Goal: Transaction & Acquisition: Subscribe to service/newsletter

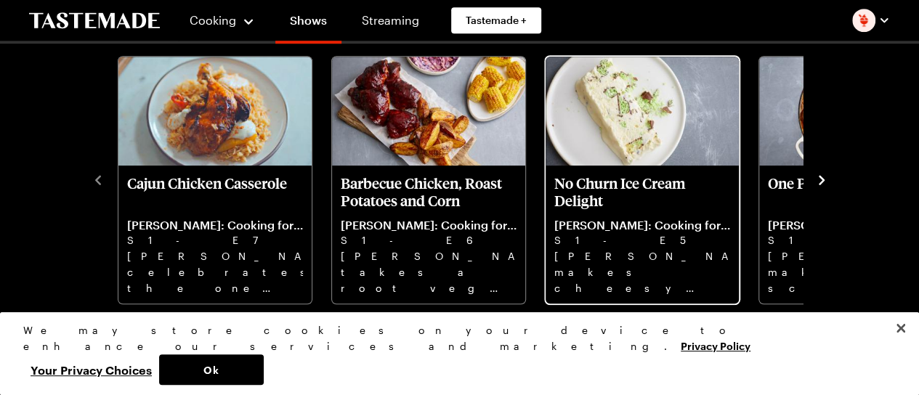
scroll to position [436, 0]
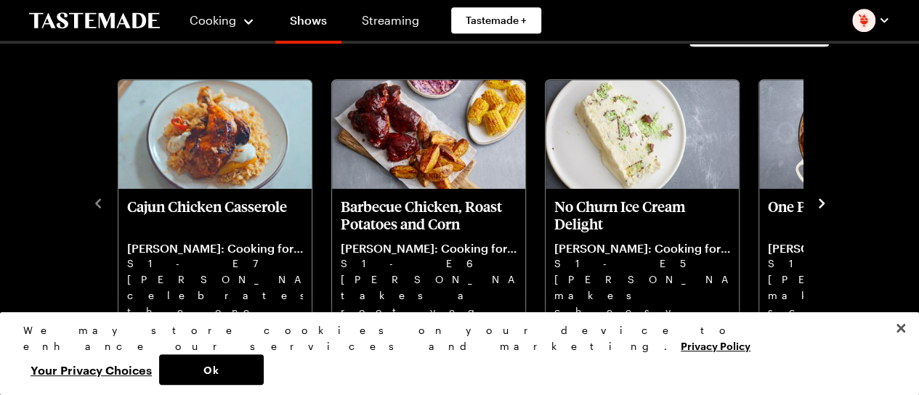
click at [818, 198] on icon "navigate to next item" at bounding box center [821, 203] width 15 height 15
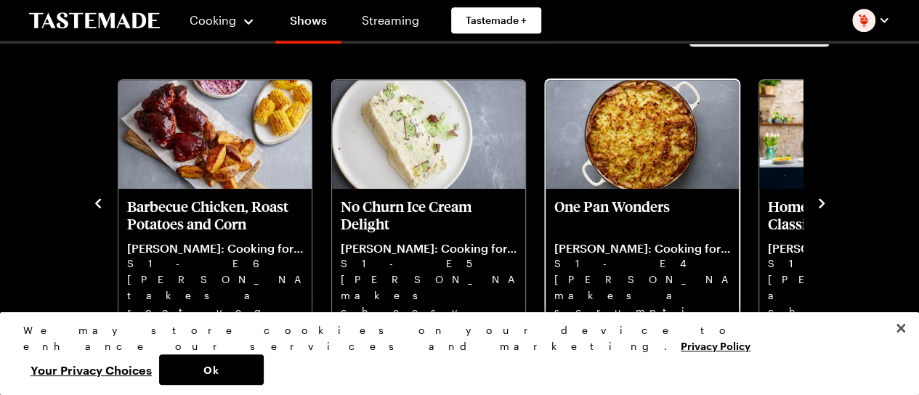
click at [643, 200] on p "One Pan Wonders" at bounding box center [642, 215] width 176 height 35
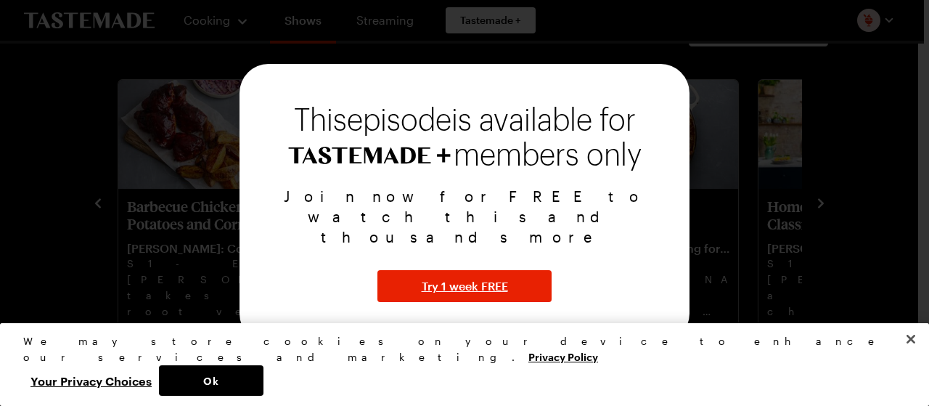
click at [747, 111] on div at bounding box center [464, 203] width 929 height 406
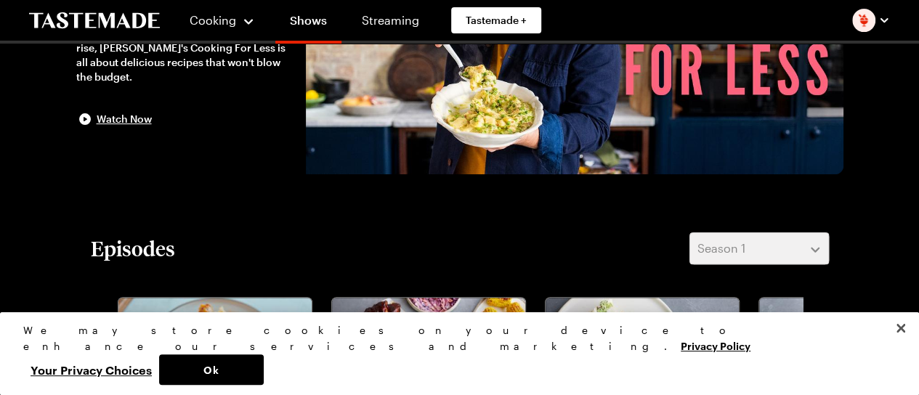
scroll to position [363, 0]
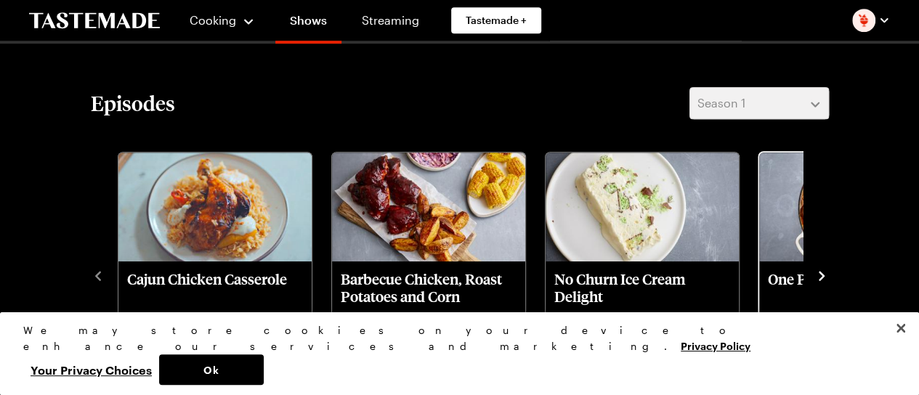
click at [784, 271] on p "One Pan Wonders" at bounding box center [856, 287] width 176 height 35
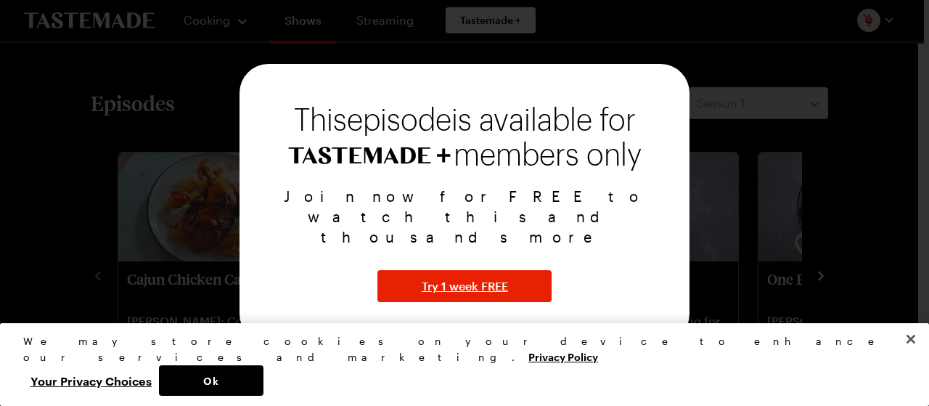
click at [816, 167] on div at bounding box center [464, 203] width 929 height 406
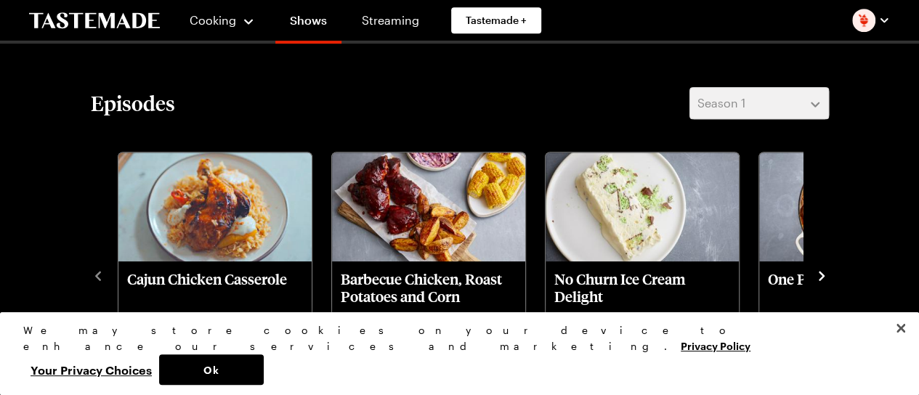
click at [825, 273] on icon "navigate to next item" at bounding box center [821, 276] width 15 height 15
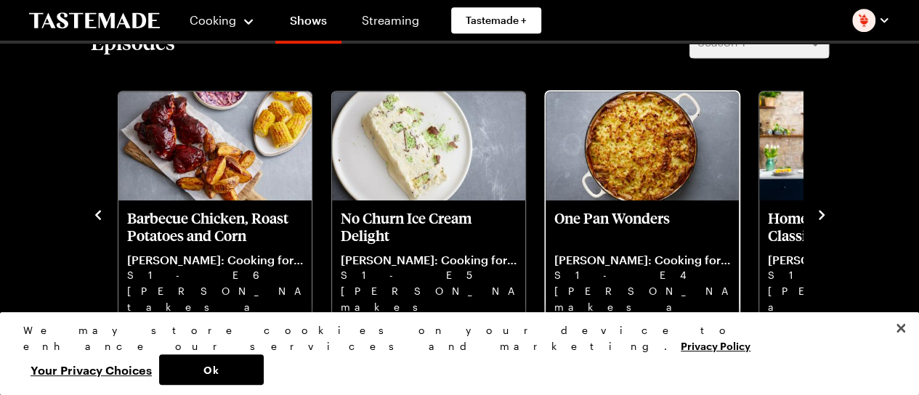
scroll to position [508, 0]
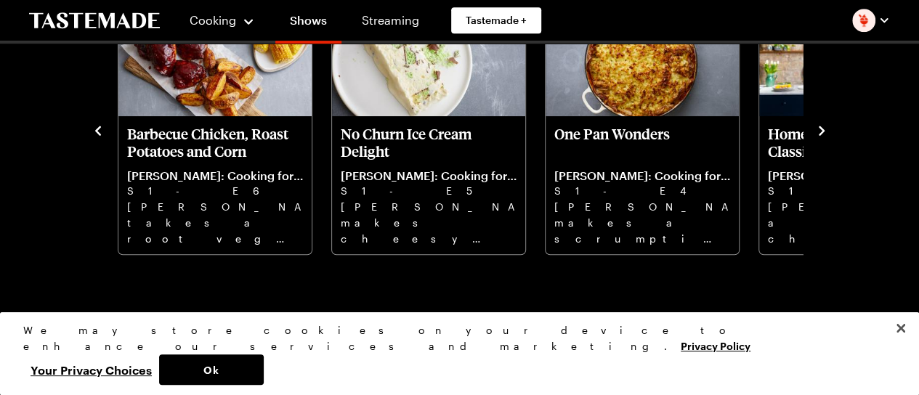
click at [818, 129] on icon "navigate to next item" at bounding box center [821, 130] width 15 height 15
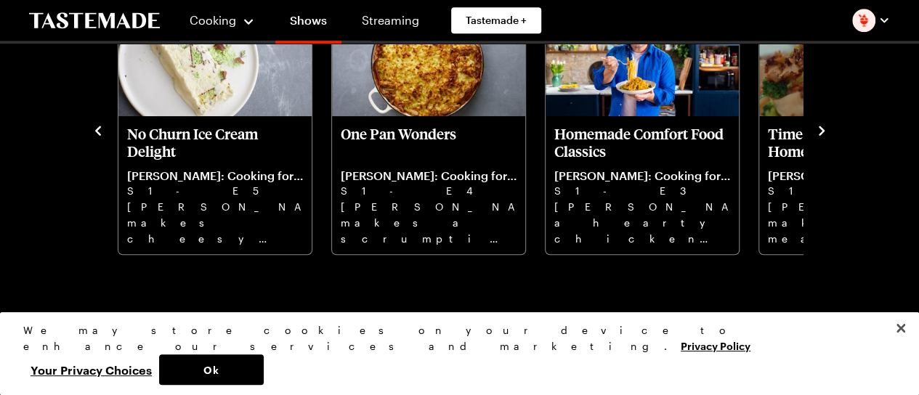
click at [825, 129] on icon "navigate to next item" at bounding box center [821, 130] width 15 height 15
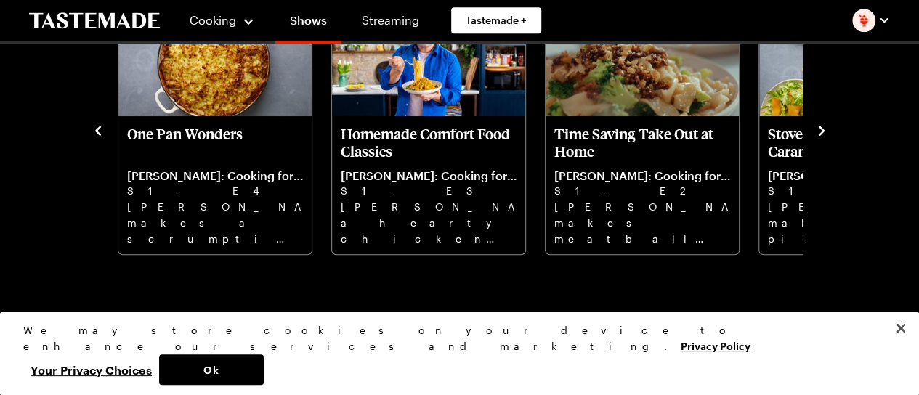
click at [816, 129] on icon "navigate to next item" at bounding box center [821, 130] width 15 height 15
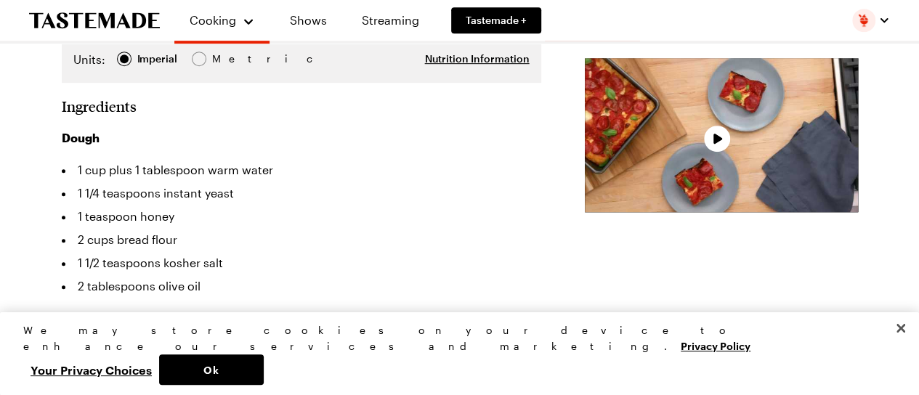
type textarea "x"
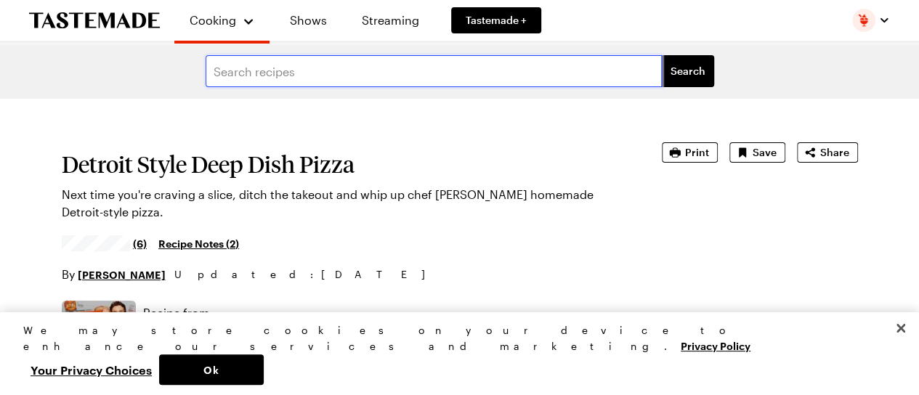
click at [314, 72] on input "text" at bounding box center [434, 71] width 456 height 32
type input "one [PERSON_NAME] pie"
click at [662, 55] on button "Search" at bounding box center [688, 71] width 52 height 32
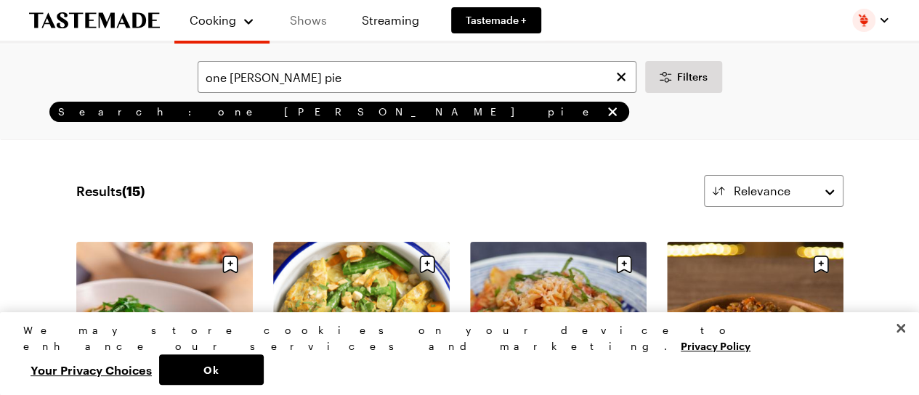
click at [312, 23] on link "Shows" at bounding box center [308, 20] width 66 height 41
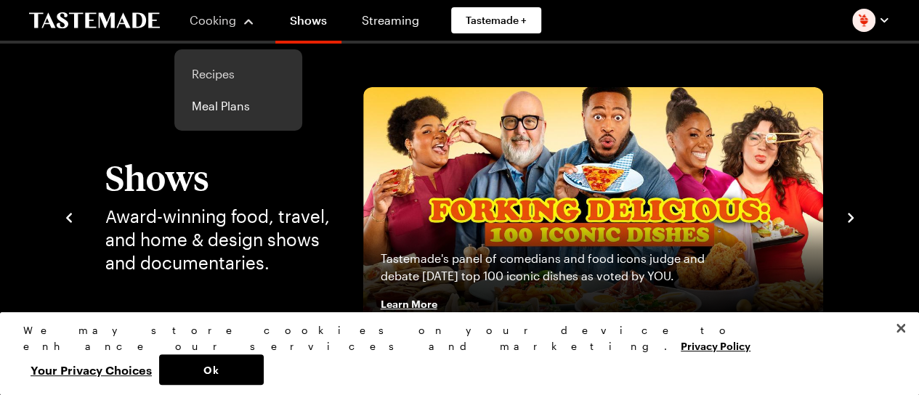
click at [219, 81] on link "Recipes" at bounding box center [238, 74] width 110 height 32
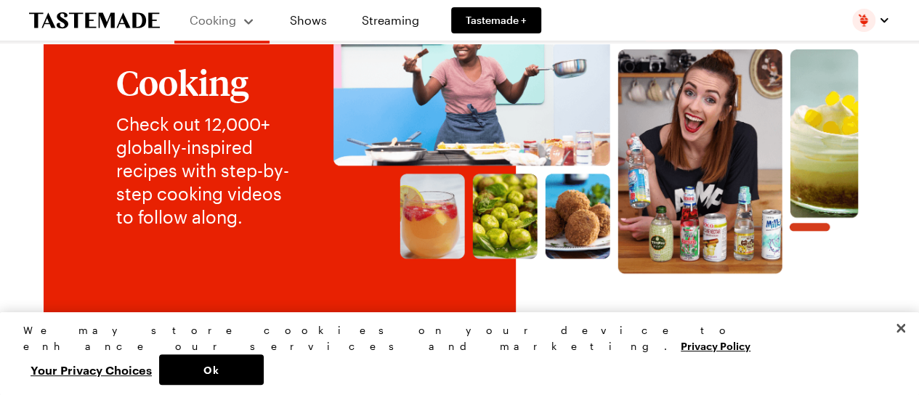
scroll to position [145, 0]
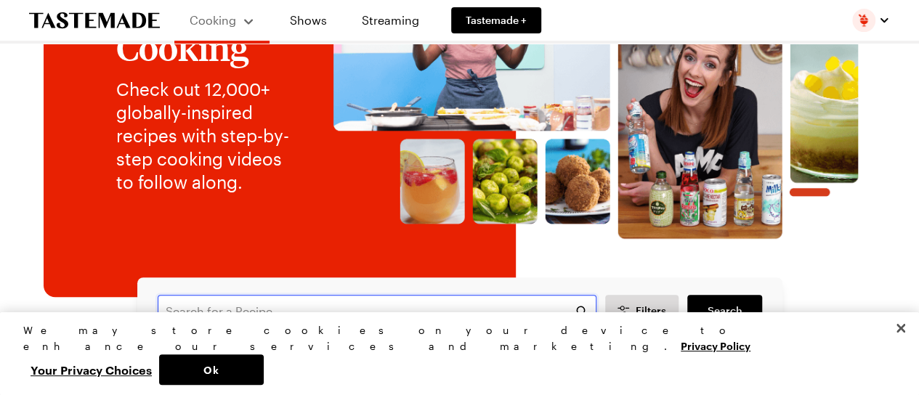
click at [235, 312] on input "text" at bounding box center [377, 311] width 439 height 32
type input "chicken pot pit"
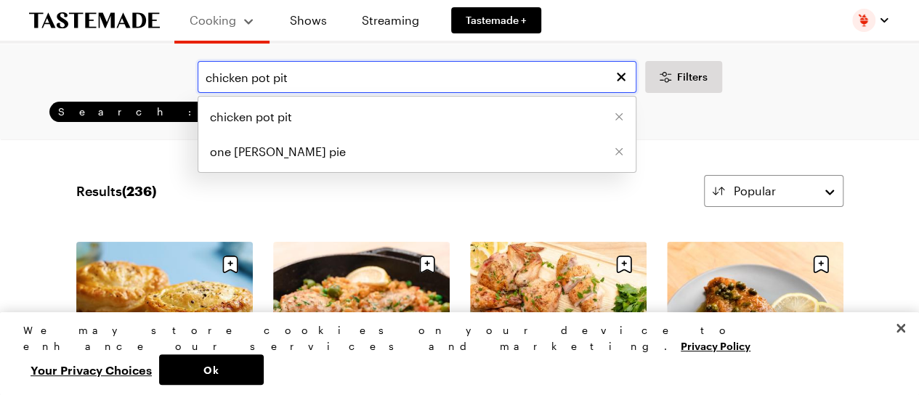
click at [299, 78] on input "chicken pot pit" at bounding box center [417, 77] width 439 height 32
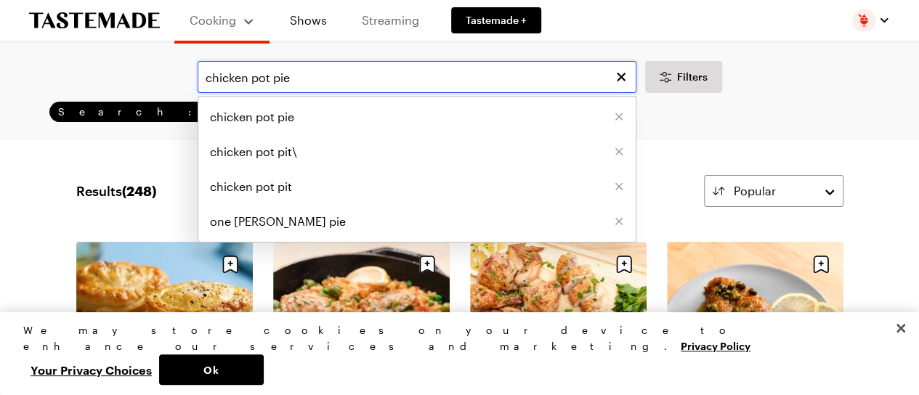
type input "chicken pot pie"
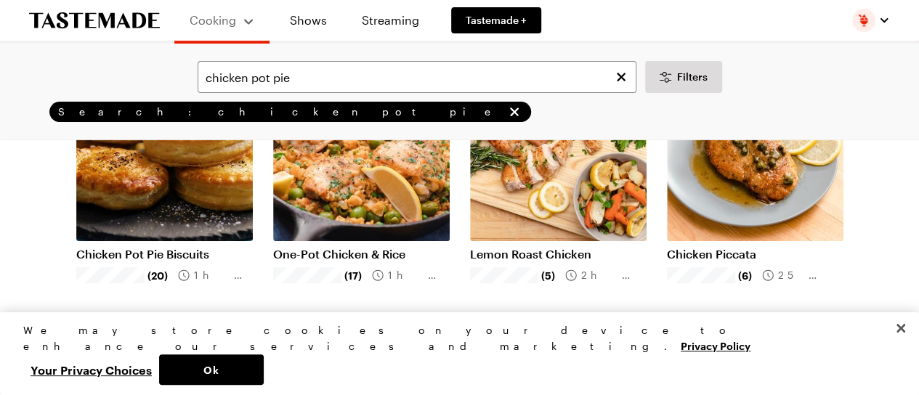
scroll to position [145, 0]
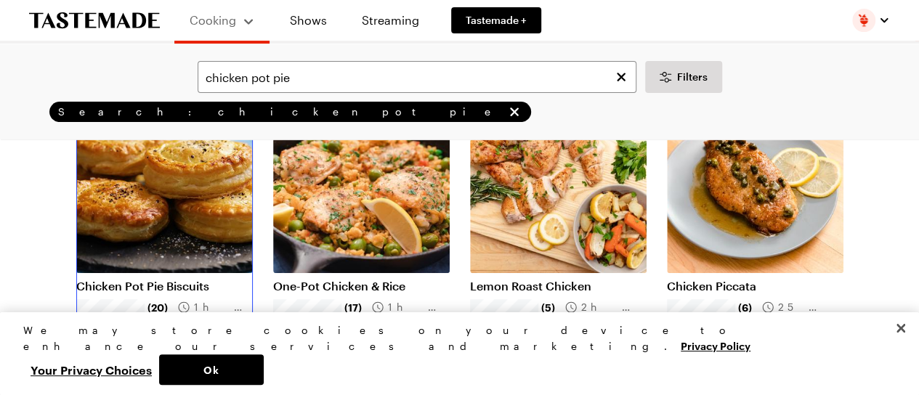
click at [134, 279] on link "Chicken Pot Pie Biscuits" at bounding box center [164, 286] width 176 height 15
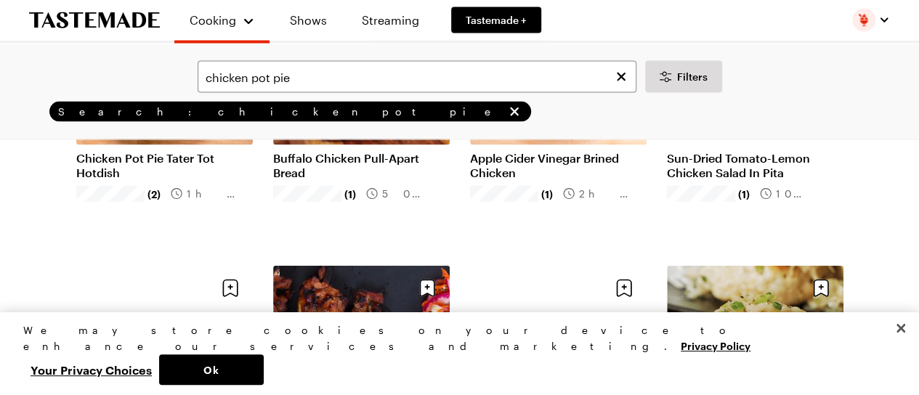
scroll to position [1380, 0]
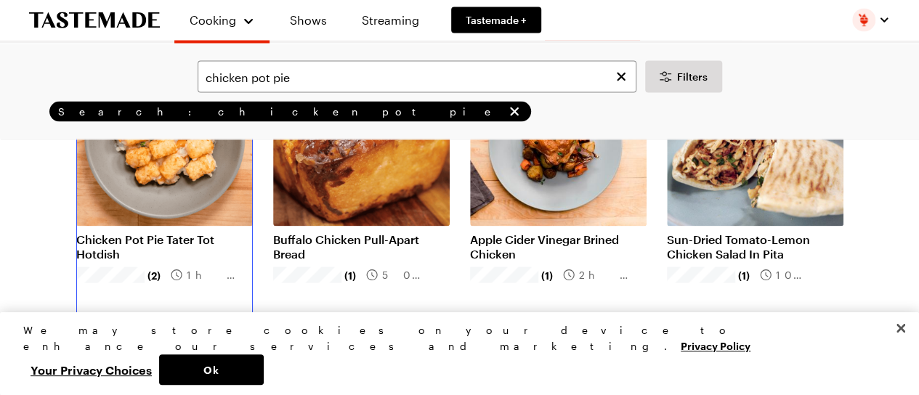
click at [155, 236] on link "Chicken Pot Pie Tater Tot Hotdish" at bounding box center [164, 246] width 176 height 29
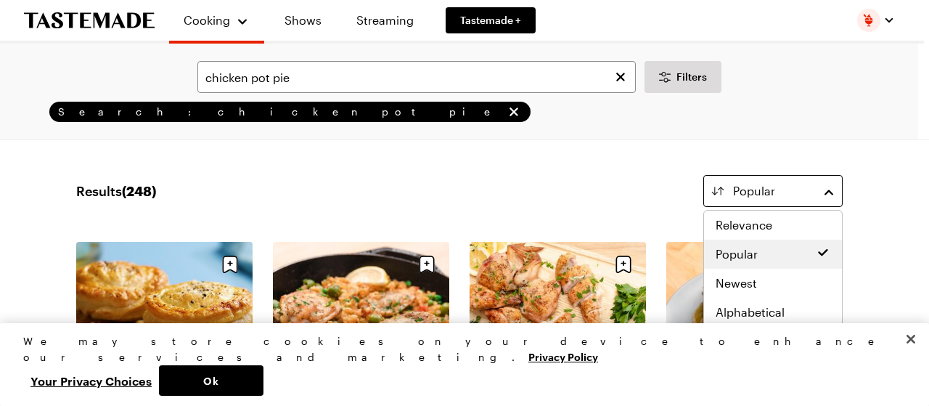
click at [831, 190] on button "Popular" at bounding box center [773, 191] width 139 height 32
click at [736, 282] on span "Newest" at bounding box center [736, 282] width 41 height 17
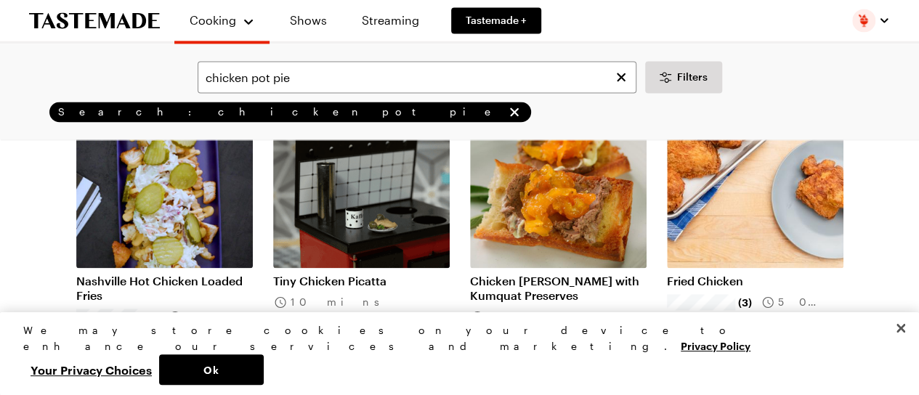
scroll to position [1089, 0]
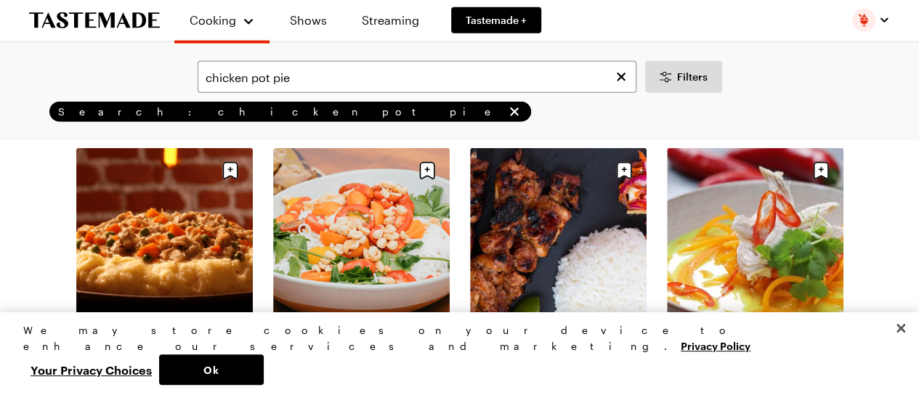
scroll to position [1961, 0]
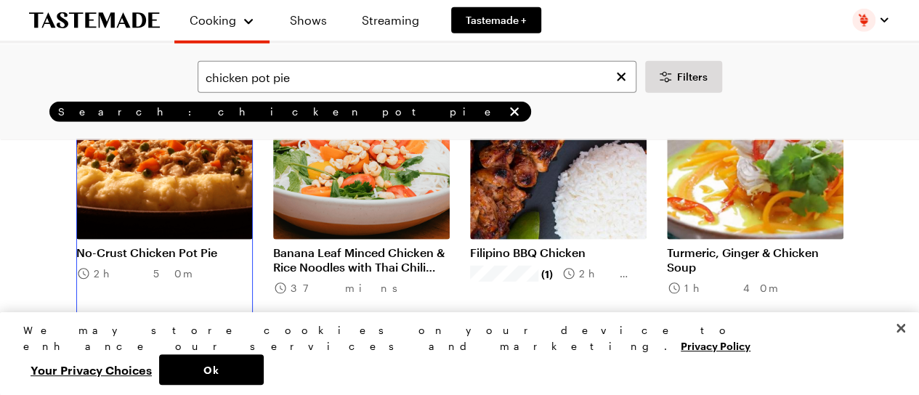
click at [149, 245] on link "No-Crust Chicken Pot Pie" at bounding box center [164, 252] width 176 height 15
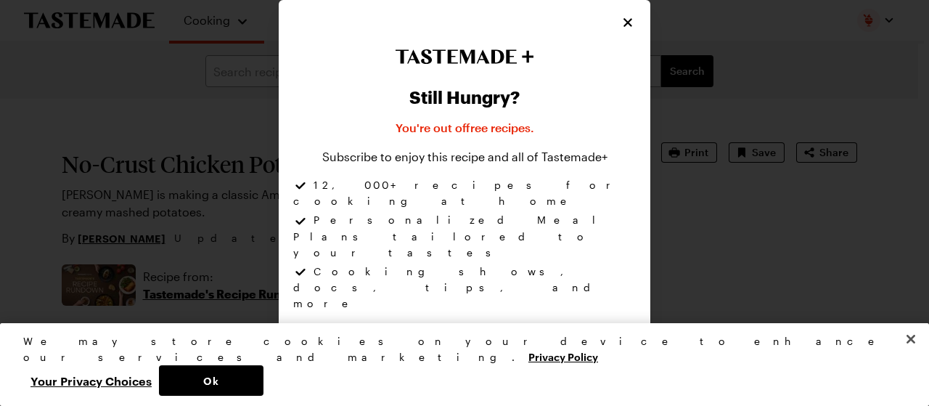
click at [442, 394] on span "Start 7-Day Free Trial" at bounding box center [465, 403] width 101 height 15
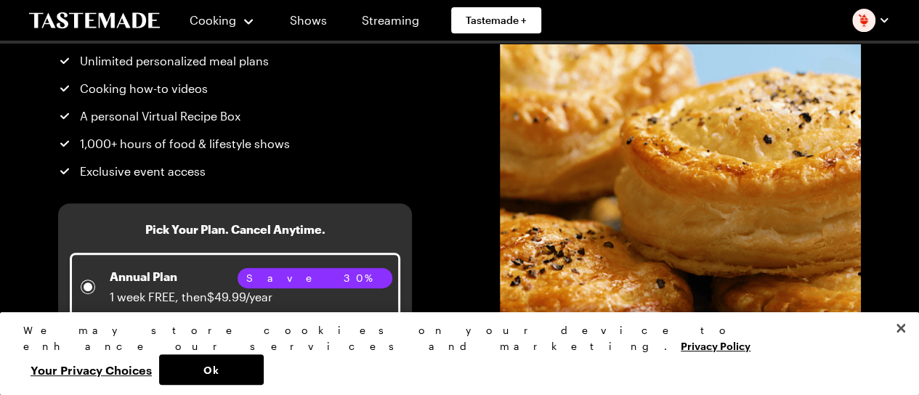
scroll to position [290, 0]
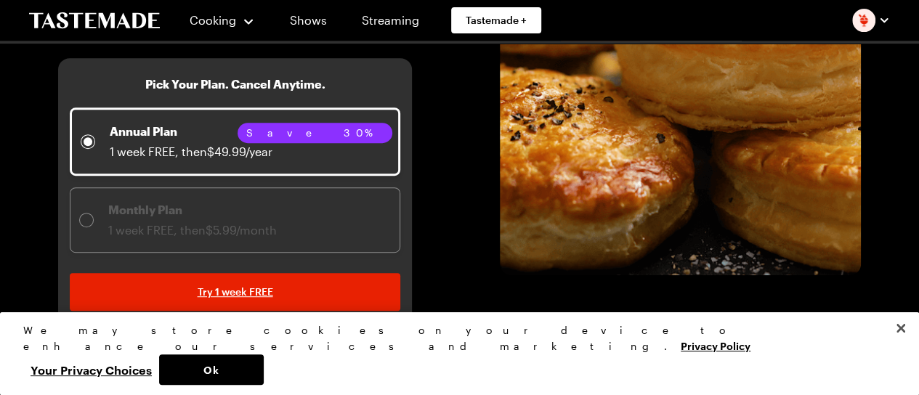
click at [182, 232] on span "1 week FREE, then $5.99/month" at bounding box center [192, 230] width 168 height 14
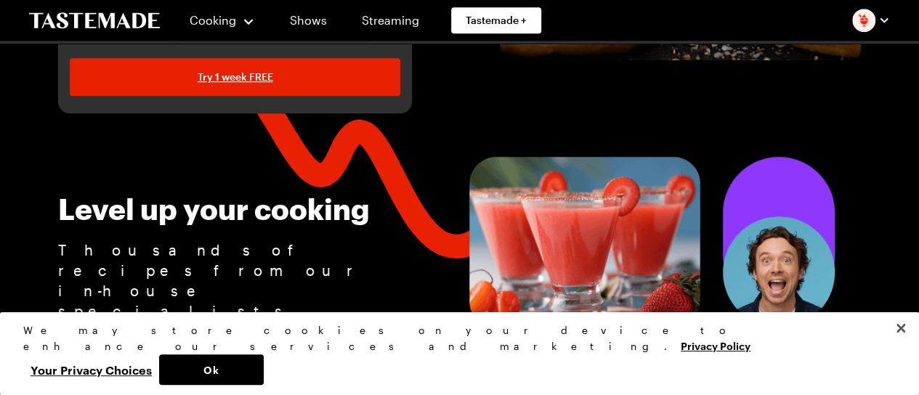
scroll to position [436, 0]
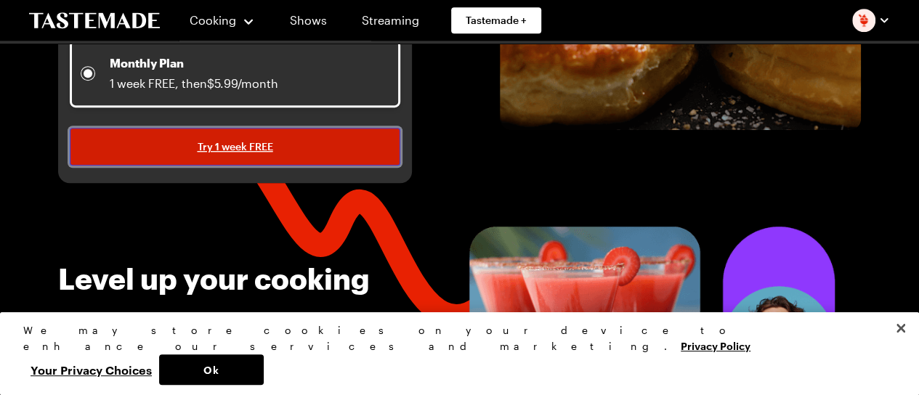
click at [244, 145] on span "Try 1 week FREE" at bounding box center [236, 146] width 76 height 15
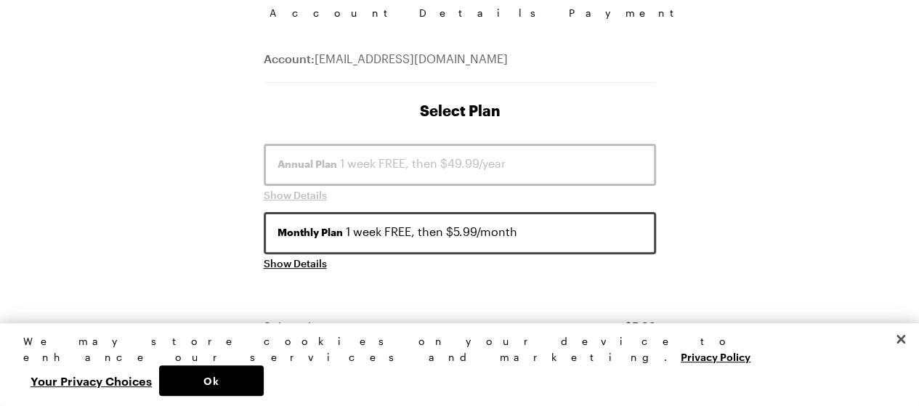
scroll to position [145, 0]
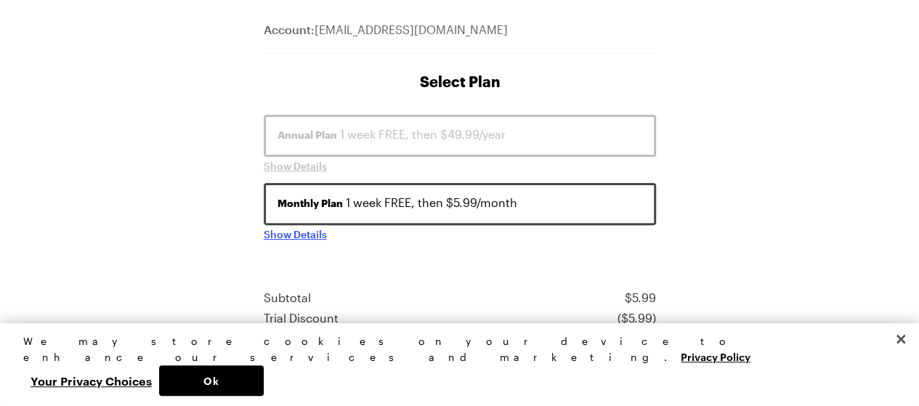
click at [314, 230] on span "Show Details" at bounding box center [295, 234] width 63 height 15
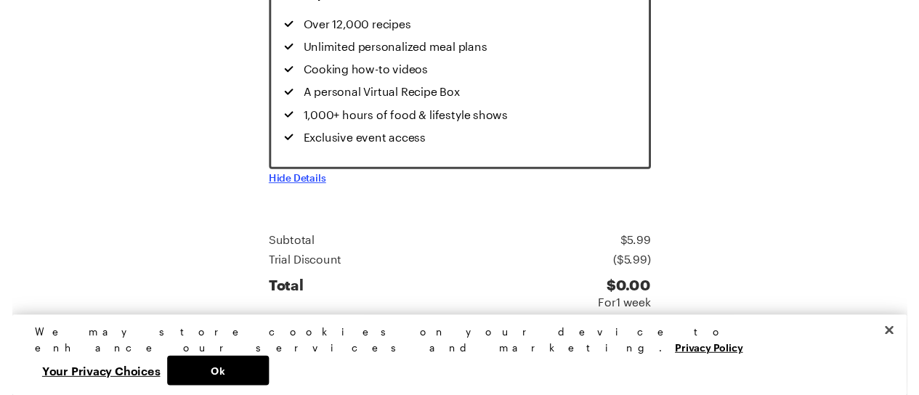
scroll to position [436, 0]
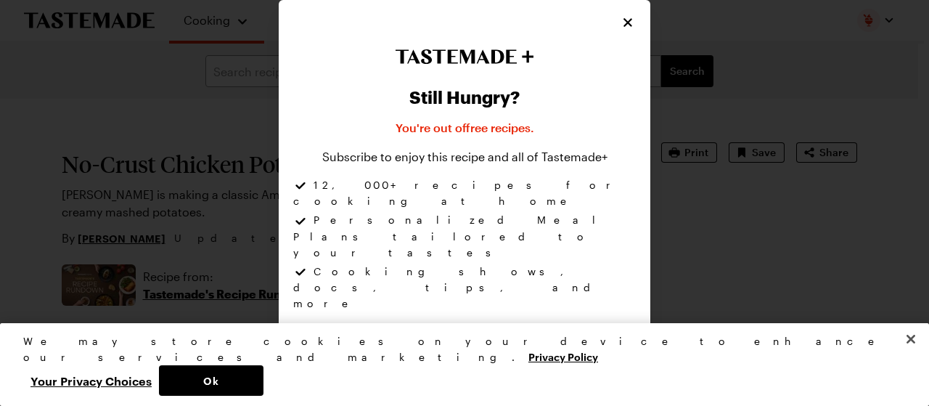
type textarea "x"
click at [912, 355] on button "Close" at bounding box center [911, 339] width 32 height 32
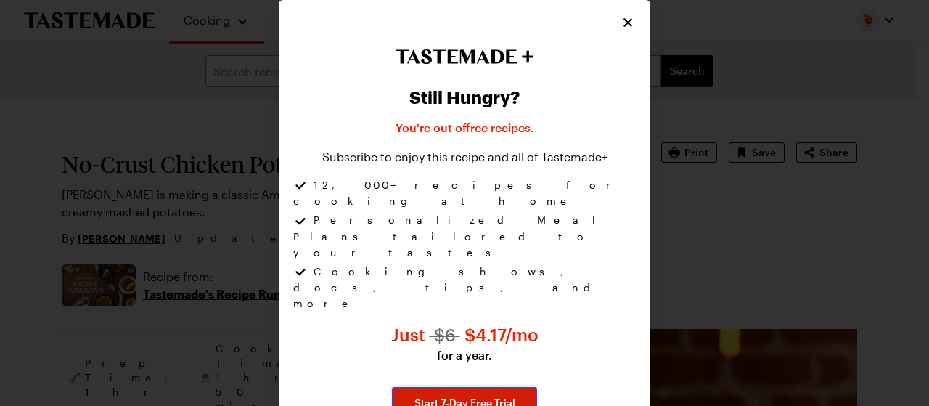
click at [481, 394] on span "Start 7-Day Free Trial" at bounding box center [465, 403] width 101 height 15
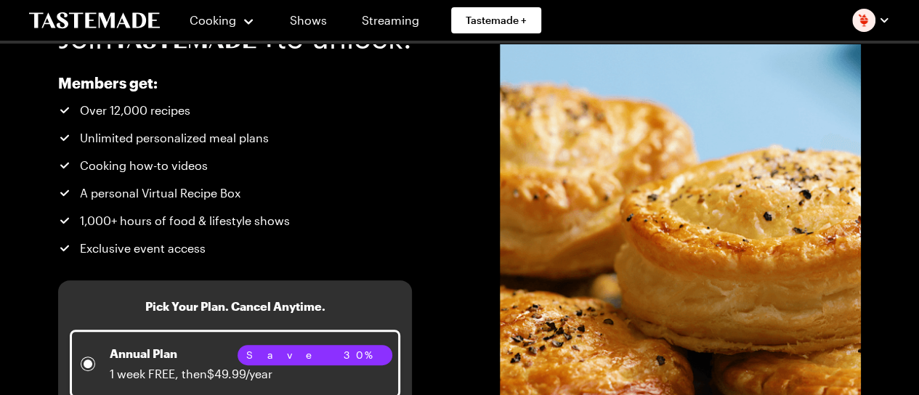
scroll to position [218, 0]
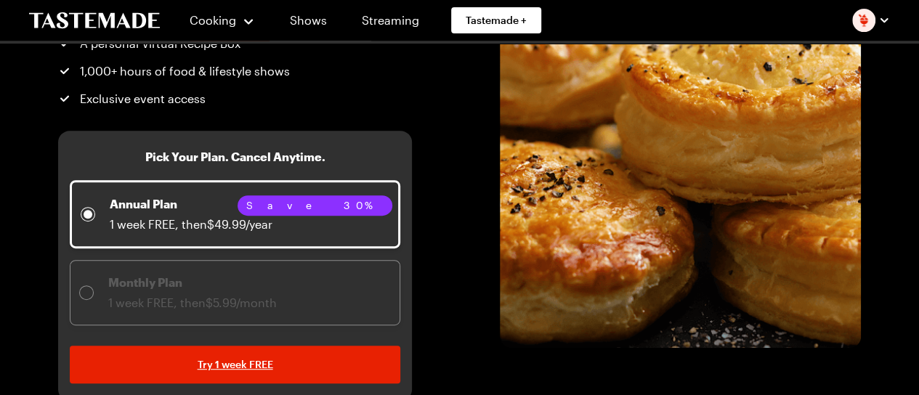
click at [259, 285] on p "Monthly Plan" at bounding box center [192, 282] width 168 height 17
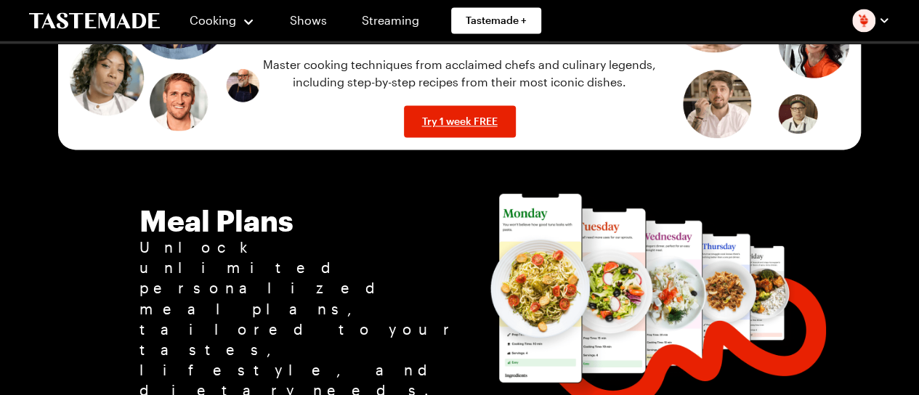
scroll to position [1089, 0]
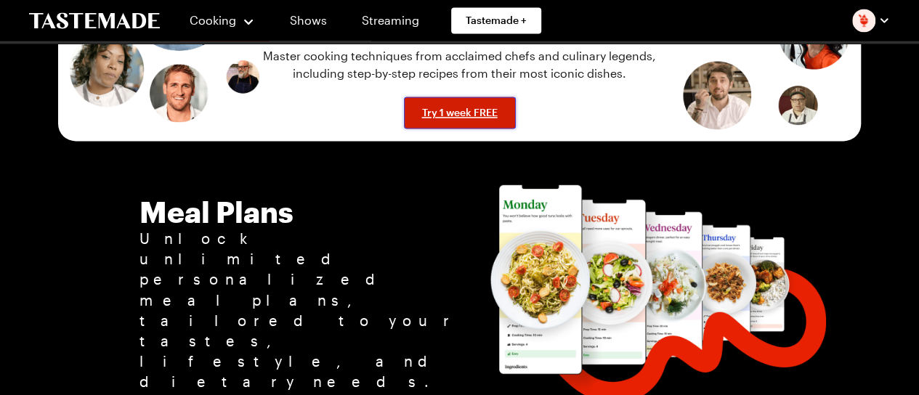
click at [428, 105] on span "Try 1 week FREE" at bounding box center [460, 112] width 76 height 15
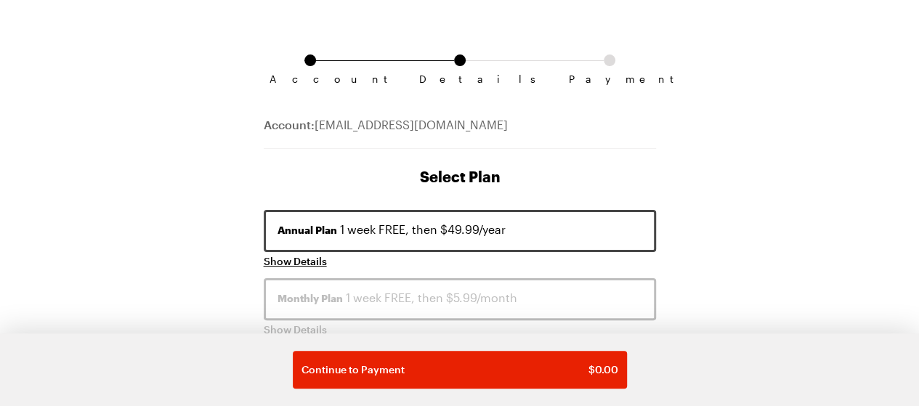
scroll to position [218, 0]
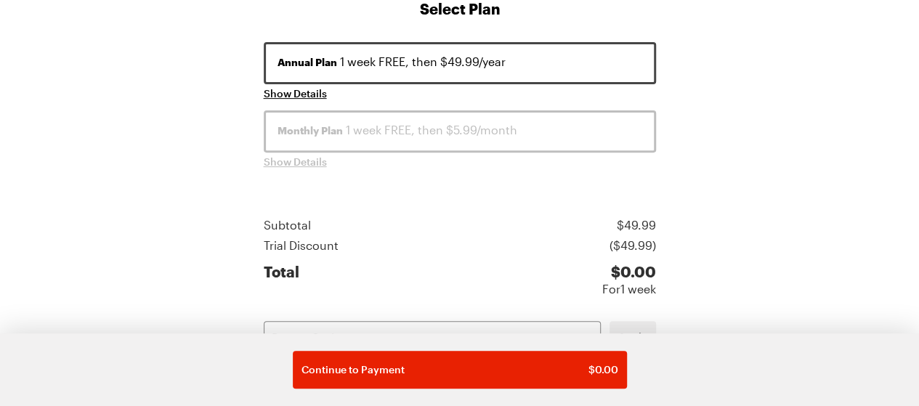
click at [314, 123] on span "Monthly Plan" at bounding box center [309, 130] width 65 height 15
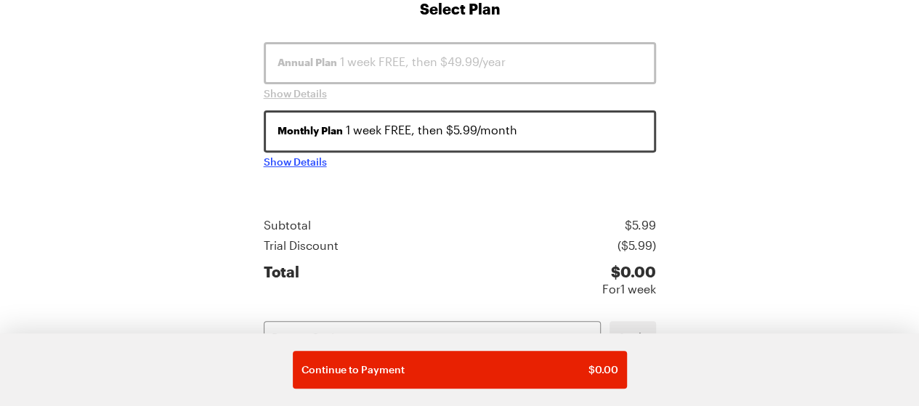
click at [320, 164] on span "Show Details" at bounding box center [295, 162] width 63 height 15
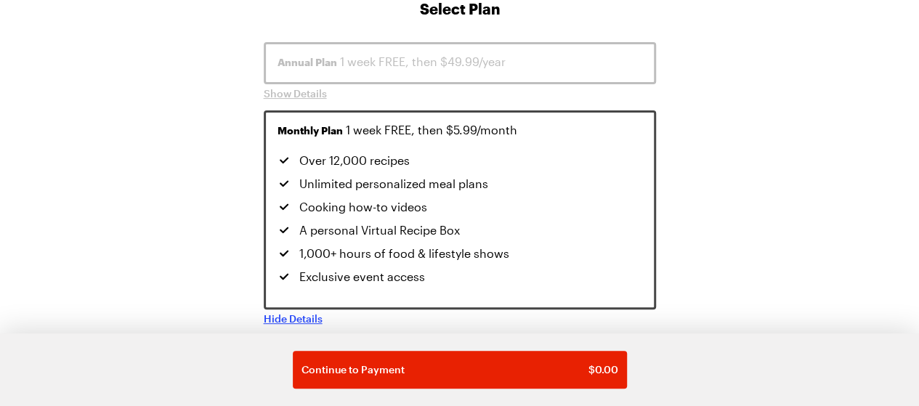
click at [288, 317] on span "Hide Details" at bounding box center [293, 319] width 59 height 15
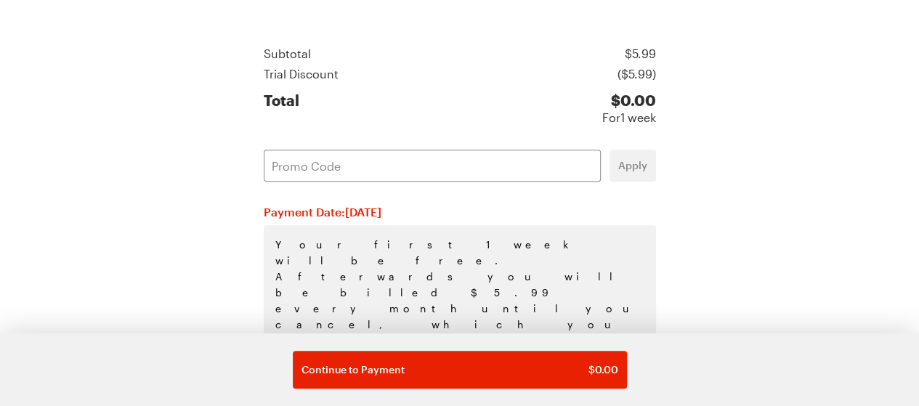
scroll to position [404, 0]
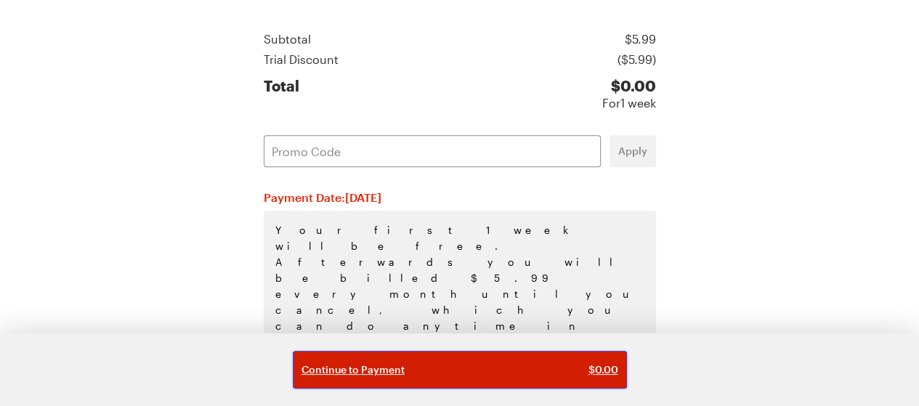
click at [350, 370] on span "Continue to Payment" at bounding box center [352, 369] width 103 height 15
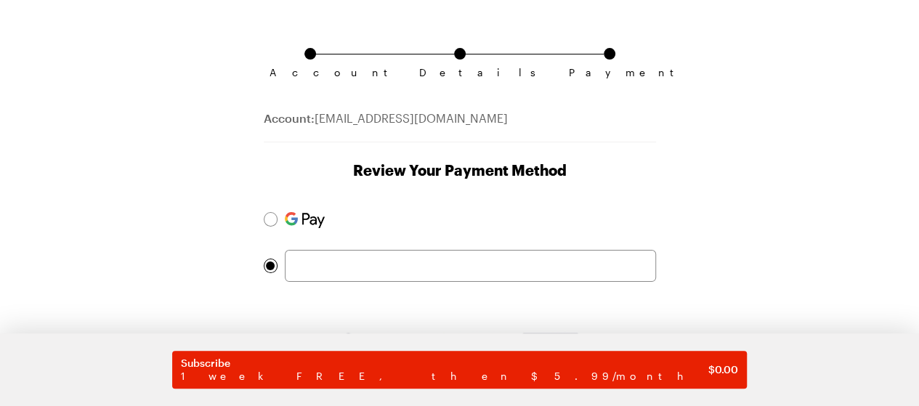
scroll to position [168, 0]
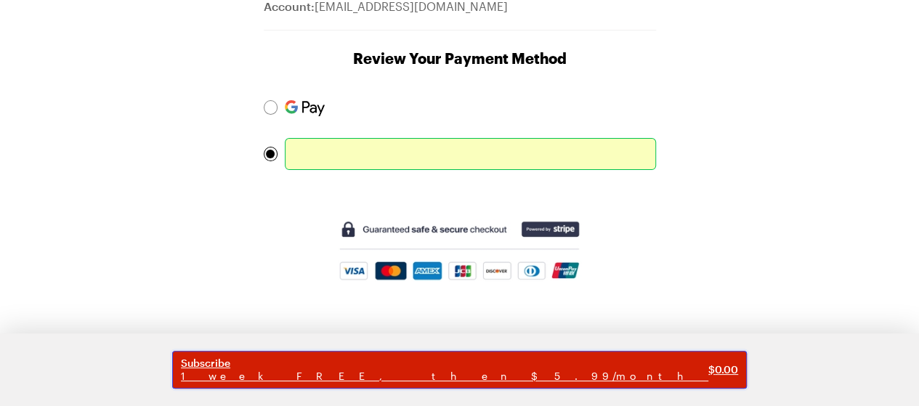
click at [346, 362] on span "Subscribe" at bounding box center [444, 363] width 527 height 13
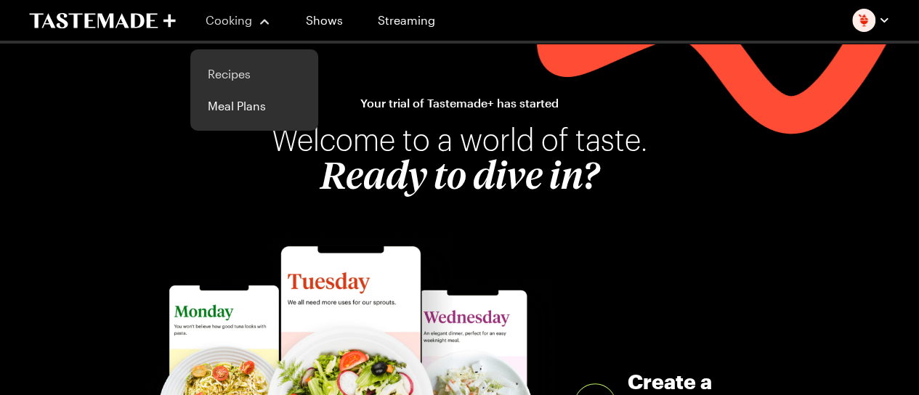
click at [229, 72] on link "Recipes" at bounding box center [254, 74] width 110 height 32
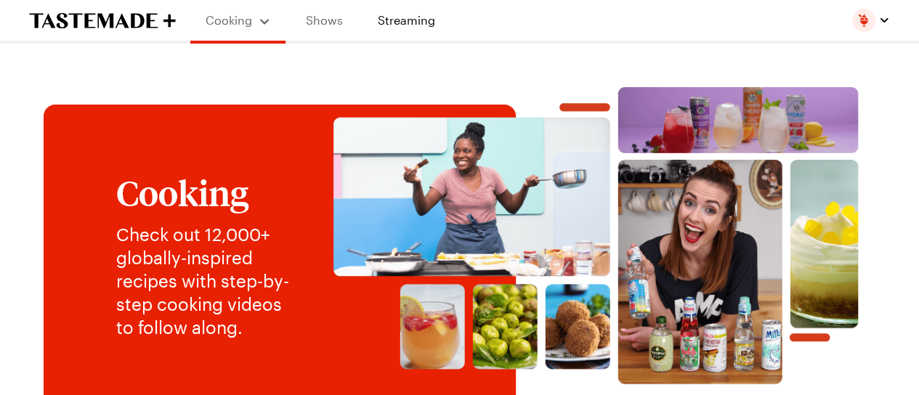
click at [329, 20] on link "Shows" at bounding box center [324, 20] width 66 height 41
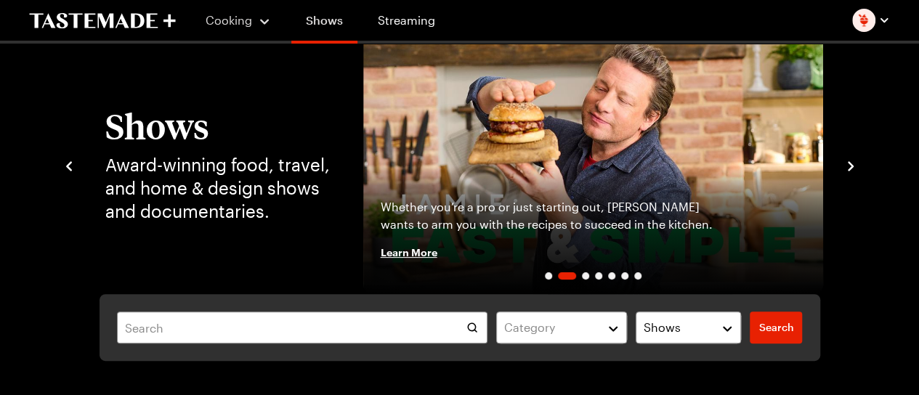
scroll to position [145, 0]
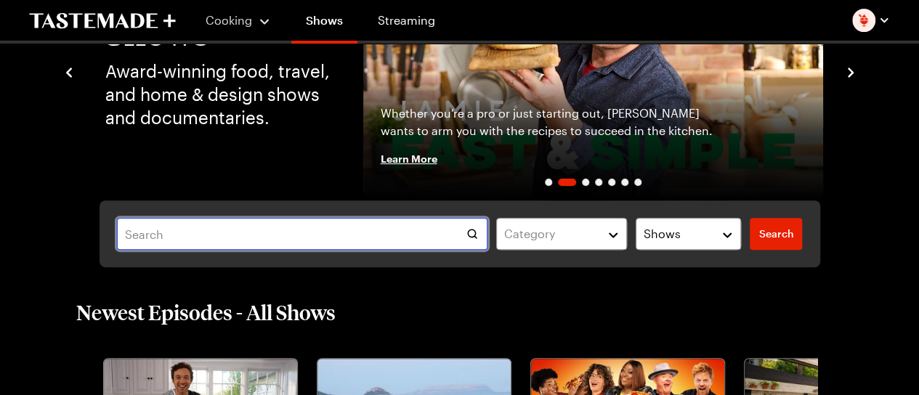
click at [195, 231] on input "text" at bounding box center [302, 234] width 370 height 32
type input "cooking for less"
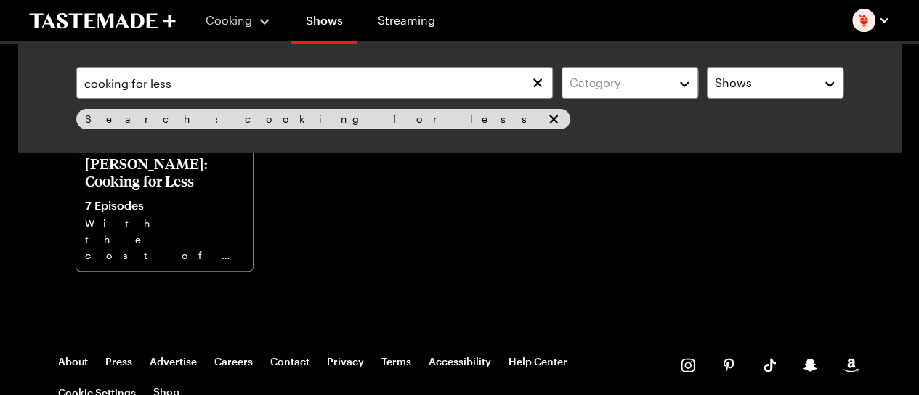
scroll to position [218, 0]
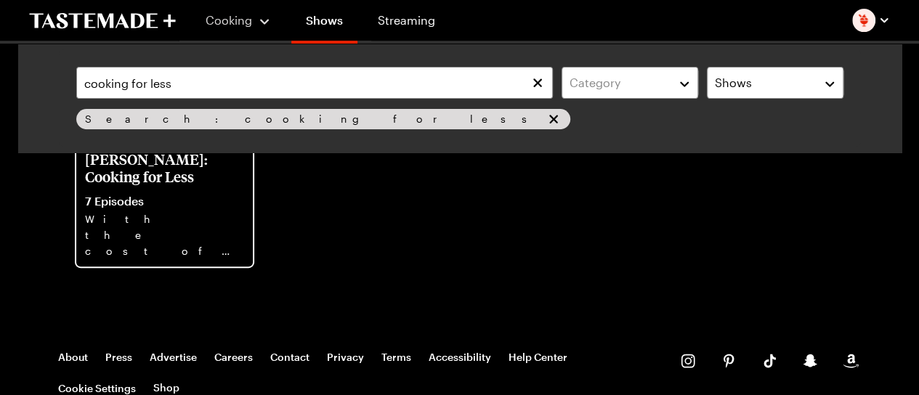
click at [150, 186] on div "Jamie Oliver: Cooking for Less 7 Episodes With the cost of food on the rise, Co…" at bounding box center [164, 204] width 176 height 125
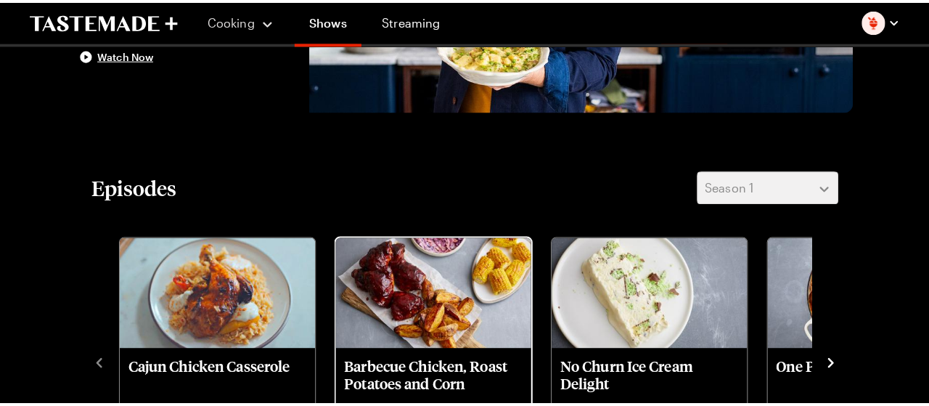
scroll to position [436, 0]
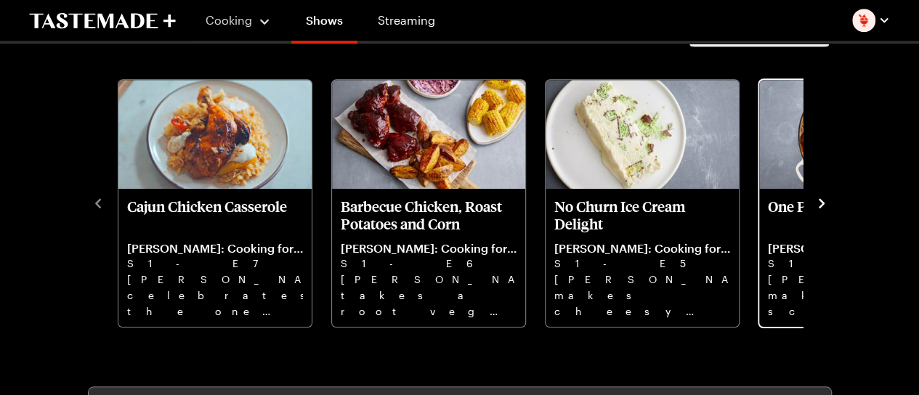
click at [778, 211] on p "One Pan Wonders" at bounding box center [856, 215] width 176 height 35
